Goal: Task Accomplishment & Management: Manage account settings

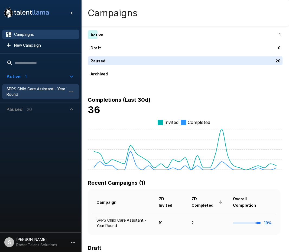
click at [29, 91] on span "SPPS Child Care Assistant - Year Round" at bounding box center [37, 91] width 60 height 11
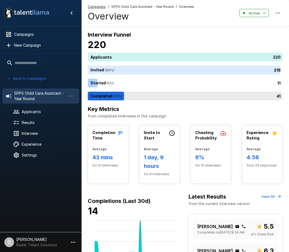
click at [119, 95] on div "41" at bounding box center [186, 96] width 197 height 9
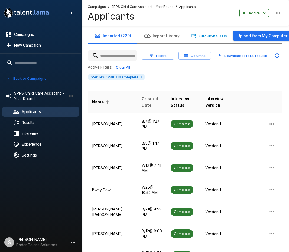
click at [144, 102] on span "Created Date" at bounding box center [152, 101] width 20 height 13
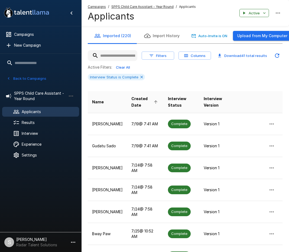
click at [137, 101] on span "Created Date" at bounding box center [146, 101] width 28 height 13
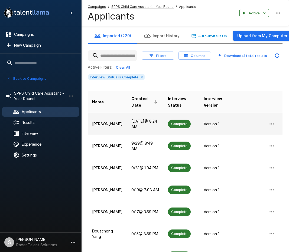
click at [105, 127] on p "[PERSON_NAME]" at bounding box center [107, 123] width 31 height 5
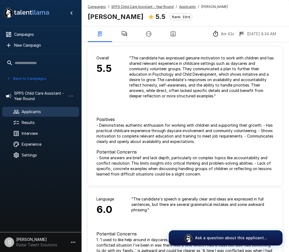
drag, startPoint x: 90, startPoint y: 17, endPoint x: 150, endPoint y: 18, distance: 59.9
click at [144, 18] on b "[PERSON_NAME]" at bounding box center [116, 17] width 56 height 8
copy b "[PERSON_NAME]"
click at [108, 94] on div "Overall 5.5" at bounding box center [104, 77] width 33 height 61
click at [125, 35] on icon "button" at bounding box center [124, 33] width 5 height 5
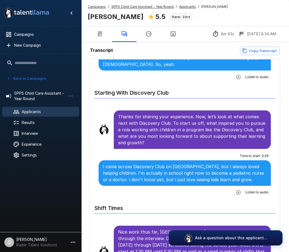
scroll to position [488, 0]
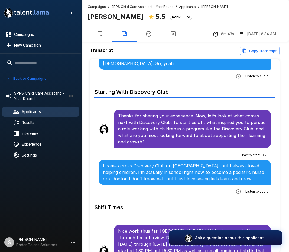
click at [236, 189] on icon "button" at bounding box center [238, 191] width 5 height 5
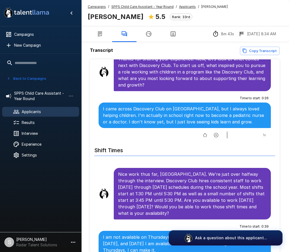
scroll to position [597, 0]
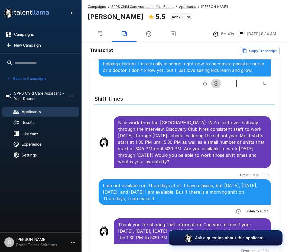
click at [214, 81] on icon "button" at bounding box center [216, 83] width 5 height 5
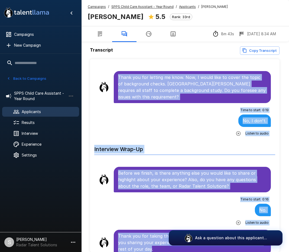
scroll to position [26, 0]
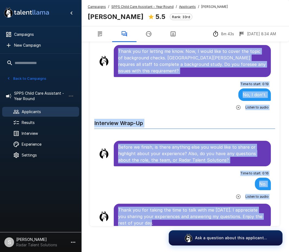
drag, startPoint x: 118, startPoint y: 68, endPoint x: 242, endPoint y: 220, distance: 196.6
